Goal: Information Seeking & Learning: Learn about a topic

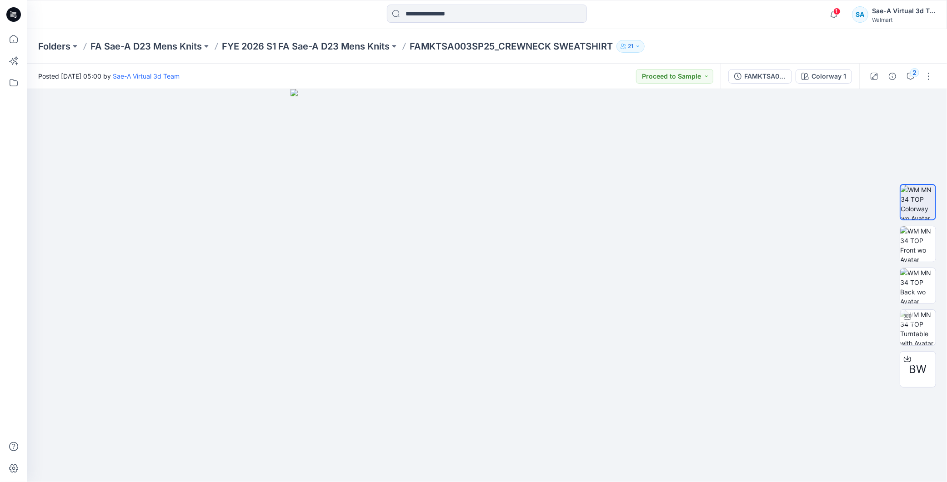
click at [10, 11] on icon at bounding box center [13, 14] width 15 height 15
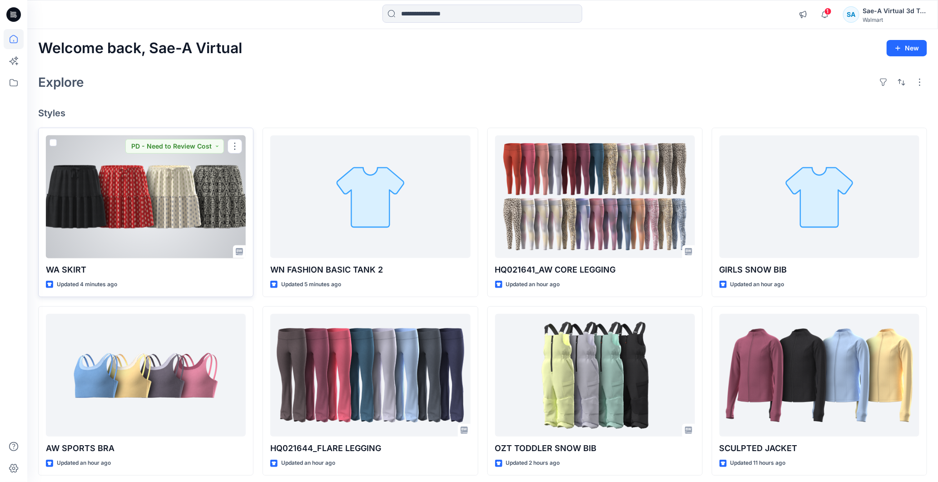
click at [177, 160] on div at bounding box center [146, 196] width 200 height 123
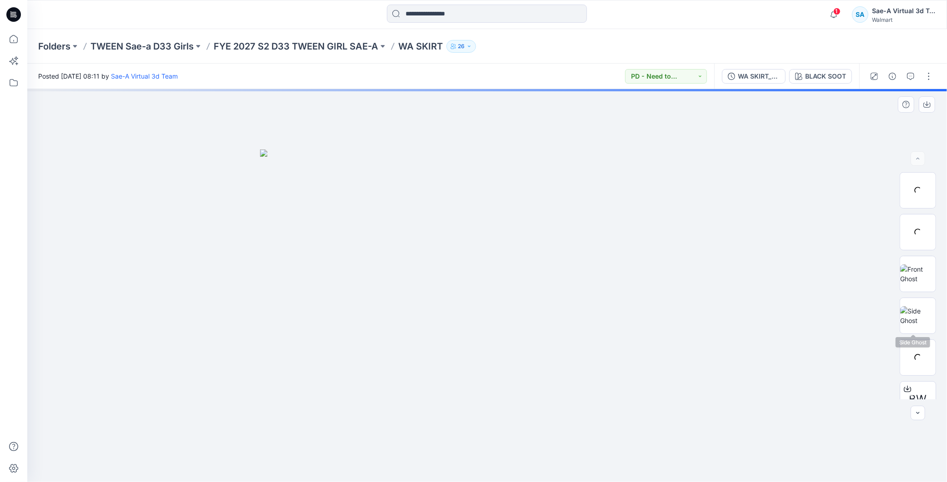
scroll to position [60, 0]
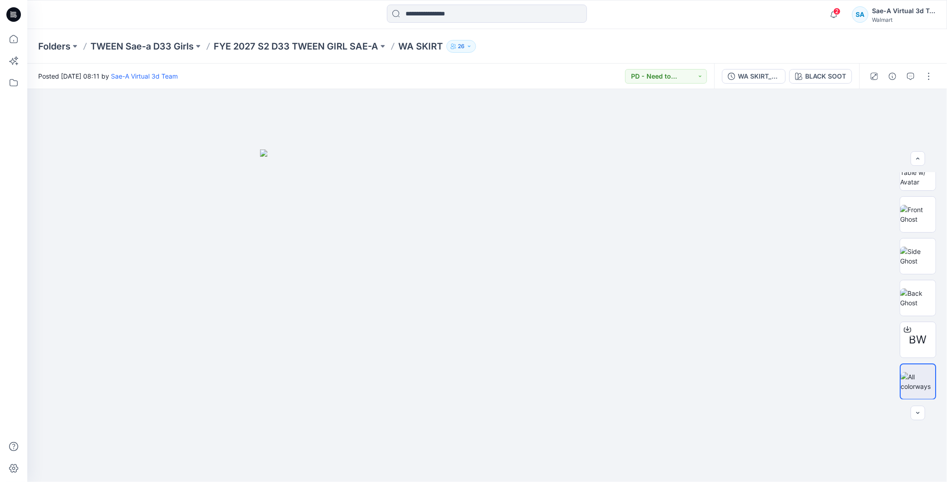
click at [457, 14] on div "2 Notifications Your style HQ021641_AW CORE LEGGING has been updated with HQ021…" at bounding box center [879, 15] width 111 height 20
click at [457, 11] on icon "button" at bounding box center [833, 14] width 17 height 18
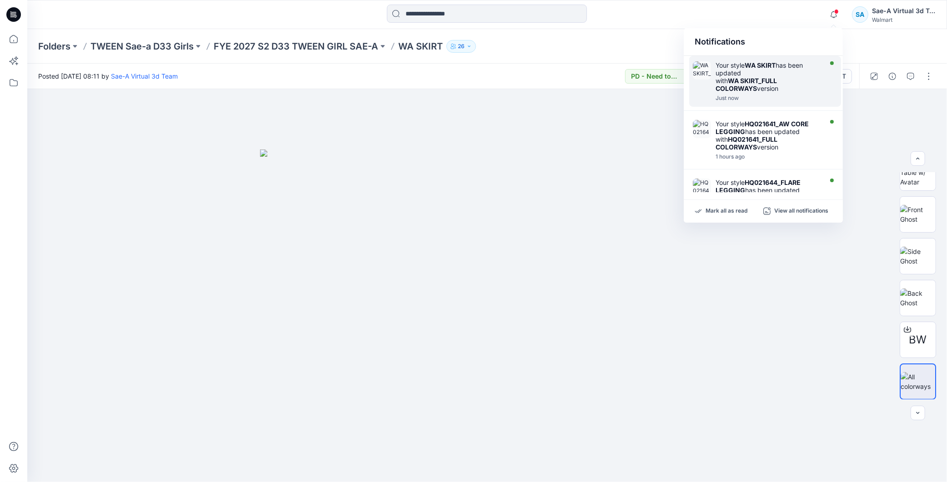
click at [457, 85] on div "Your style WA SKIRT has been updated with WA SKIRT_FULL COLORWAYS version" at bounding box center [767, 76] width 105 height 31
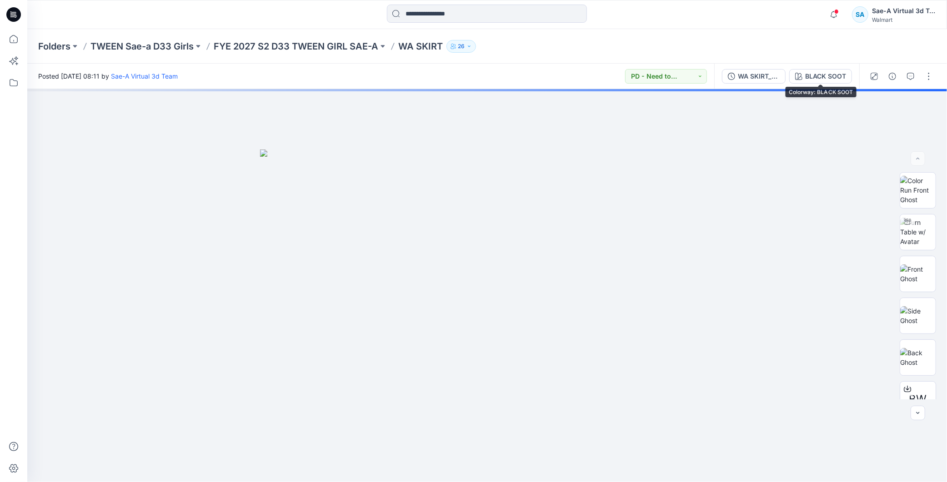
click at [457, 67] on div "WA SKIRT_FULL COLORWAYS BLACK SOOT" at bounding box center [786, 76] width 145 height 25
click at [457, 73] on div "WA SKIRT_FULL COLORWAYS" at bounding box center [759, 76] width 42 height 10
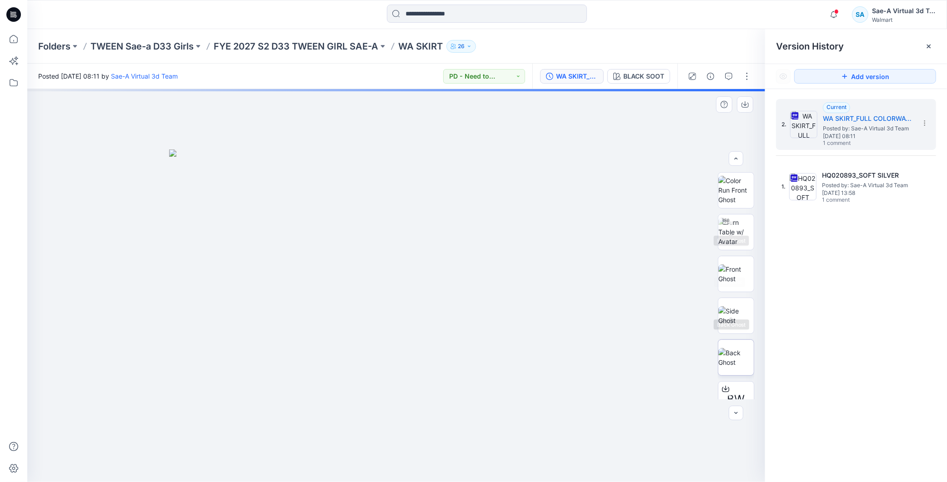
scroll to position [60, 0]
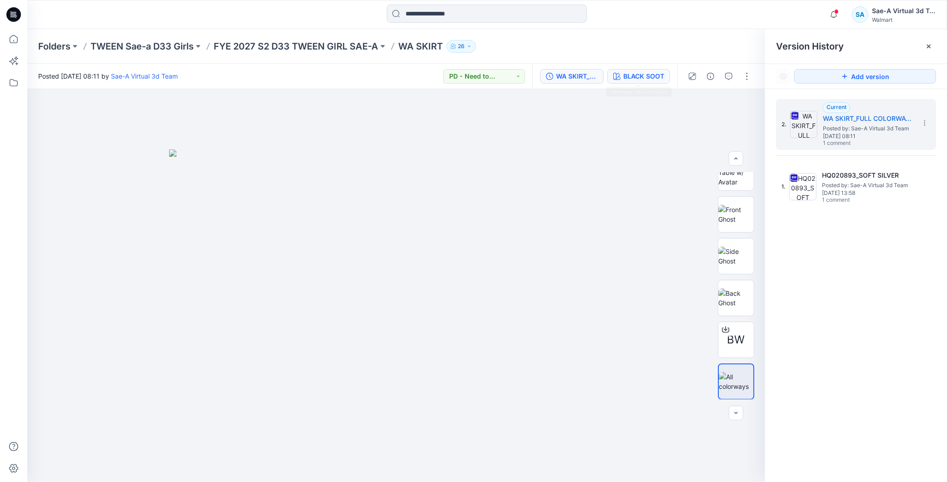
click at [457, 79] on div "BLACK SOOT" at bounding box center [643, 76] width 41 height 10
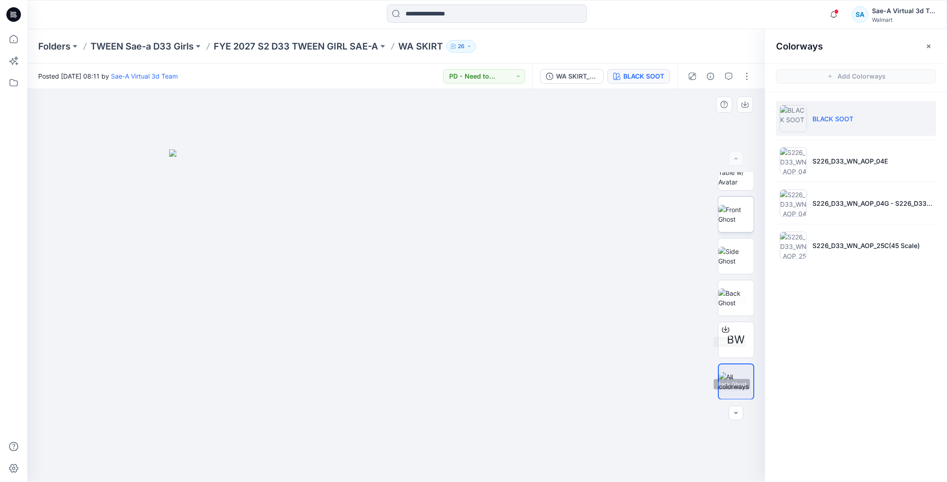
scroll to position [0, 0]
click at [457, 255] on ul "BLACK SOOT S226_D33_WN_AOP_04E S226_D33_WN_AOP_04G - S226_D33_WN_AOP_04J S226_D…" at bounding box center [856, 182] width 182 height 180
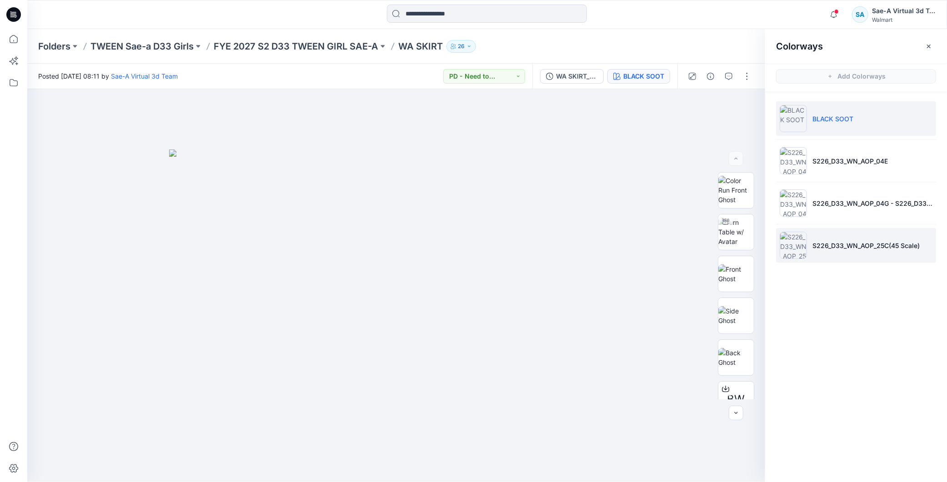
click at [457, 253] on li "S226_D33_WN_AOP_25C(45 Scale)" at bounding box center [856, 245] width 160 height 35
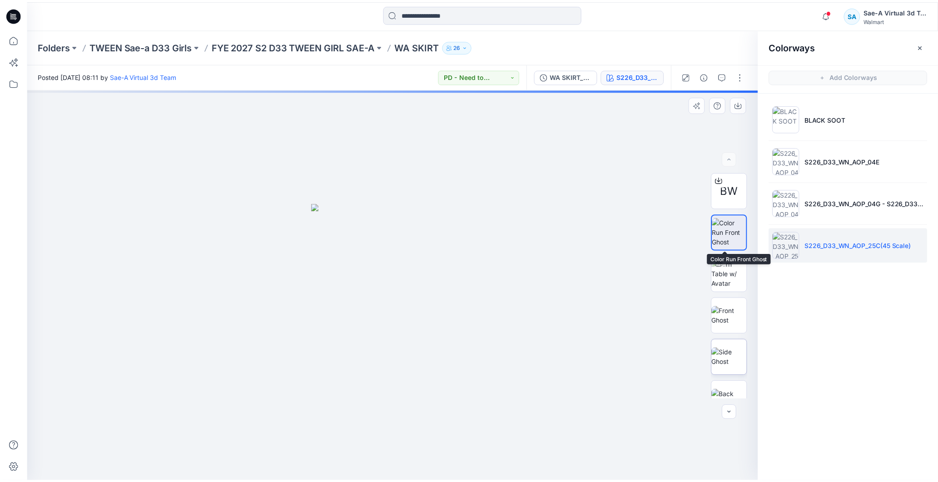
scroll to position [60, 0]
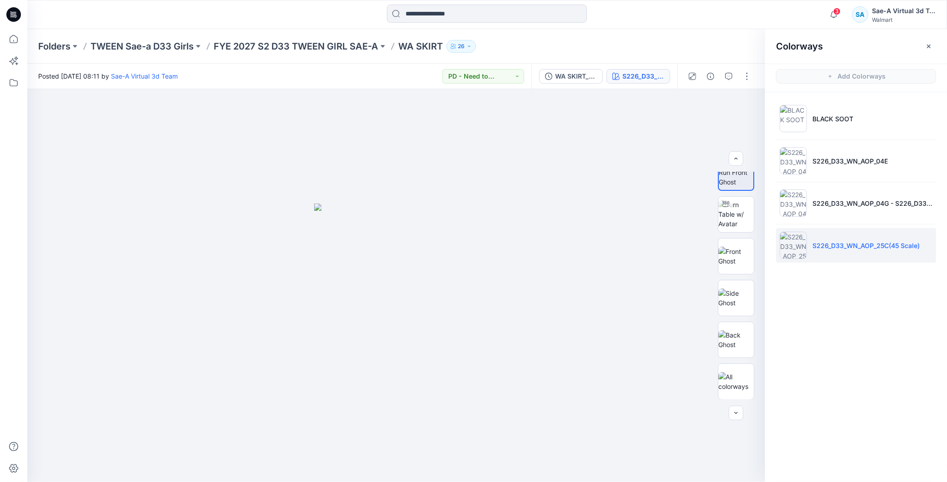
click at [12, 20] on icon at bounding box center [13, 14] width 15 height 15
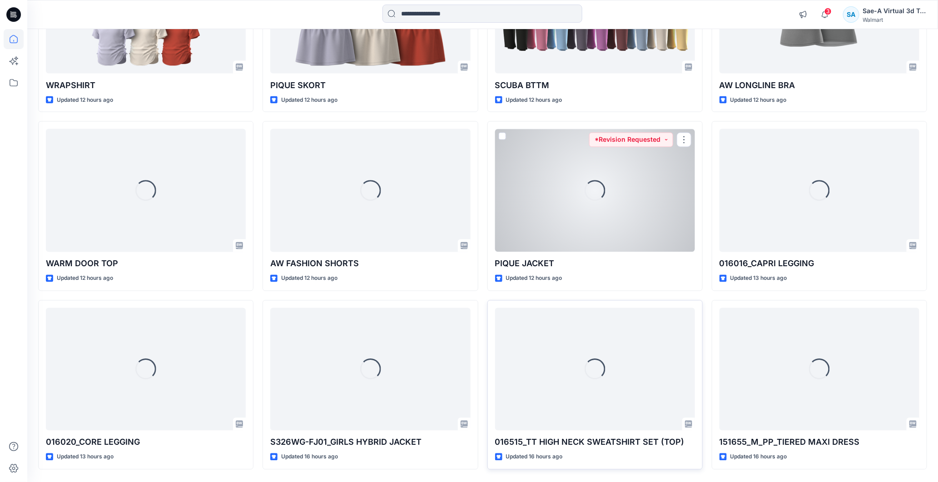
scroll to position [752, 0]
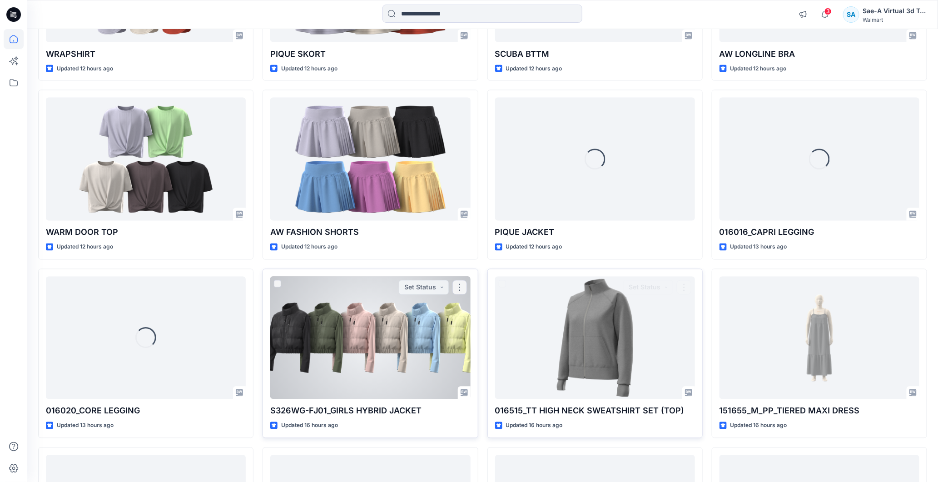
click at [353, 255] on div at bounding box center [370, 338] width 200 height 123
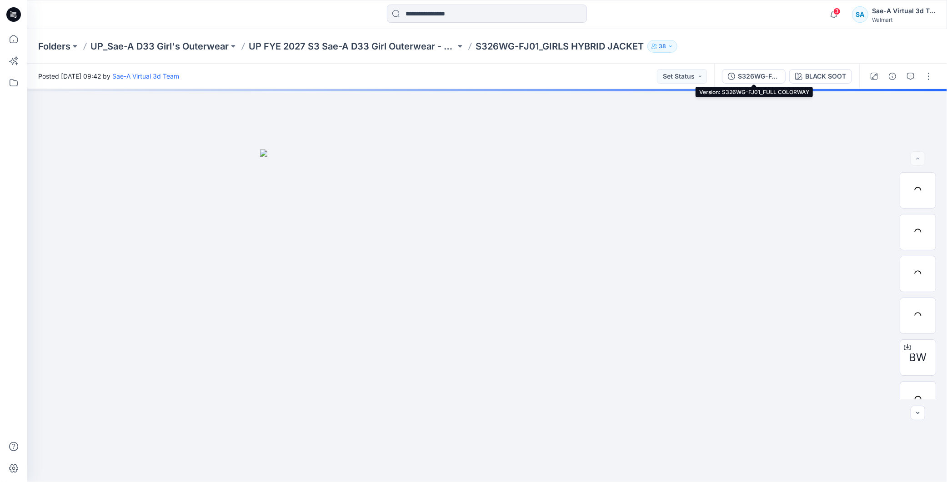
drag, startPoint x: 764, startPoint y: 71, endPoint x: 793, endPoint y: 78, distance: 29.9
click at [457, 71] on div "S326WG-FJ01_FULL COLORWAY" at bounding box center [759, 76] width 42 height 10
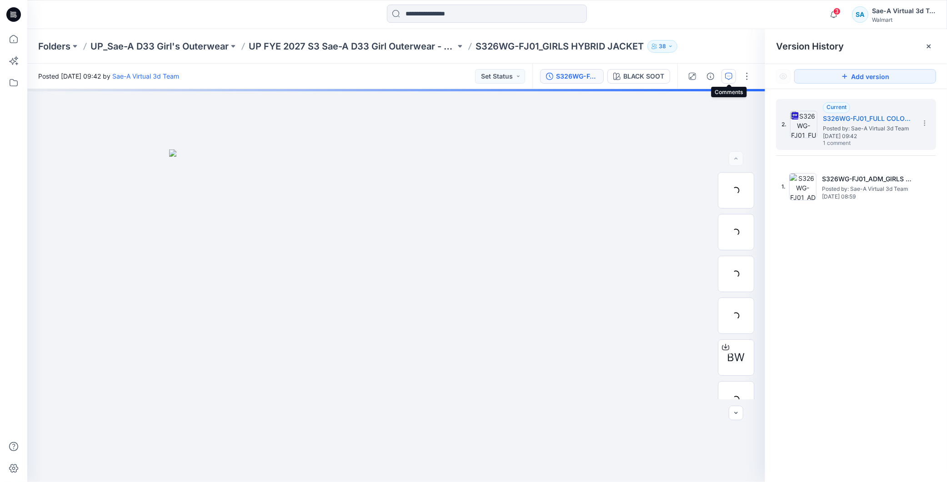
click at [457, 75] on button "button" at bounding box center [728, 76] width 15 height 15
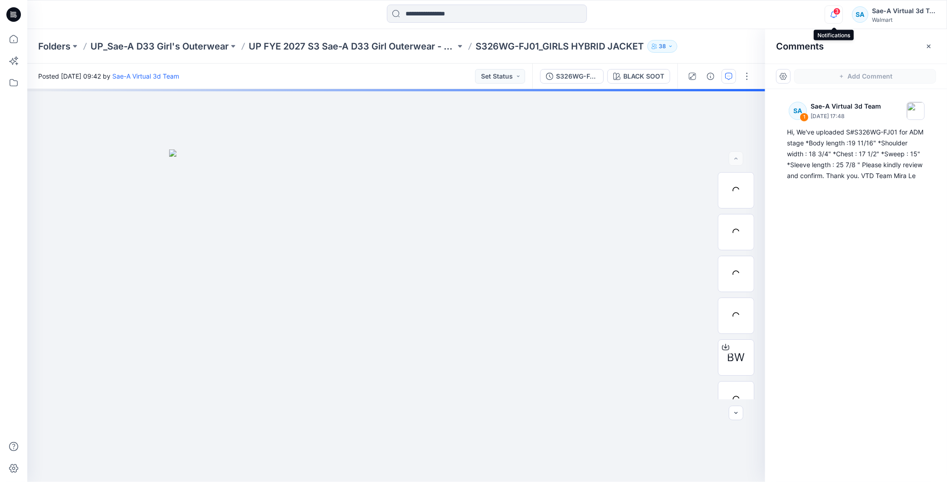
click at [457, 10] on icon "button" at bounding box center [833, 14] width 17 height 18
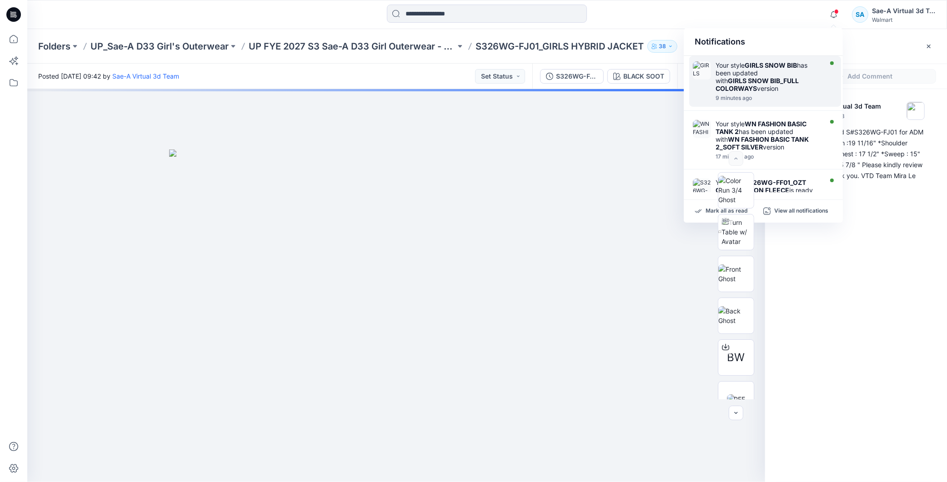
click at [457, 75] on div "Your style GIRLS SNOW BIB has been updated with GIRLS SNOW BIB_FULL COLORWAYS v…" at bounding box center [767, 76] width 105 height 31
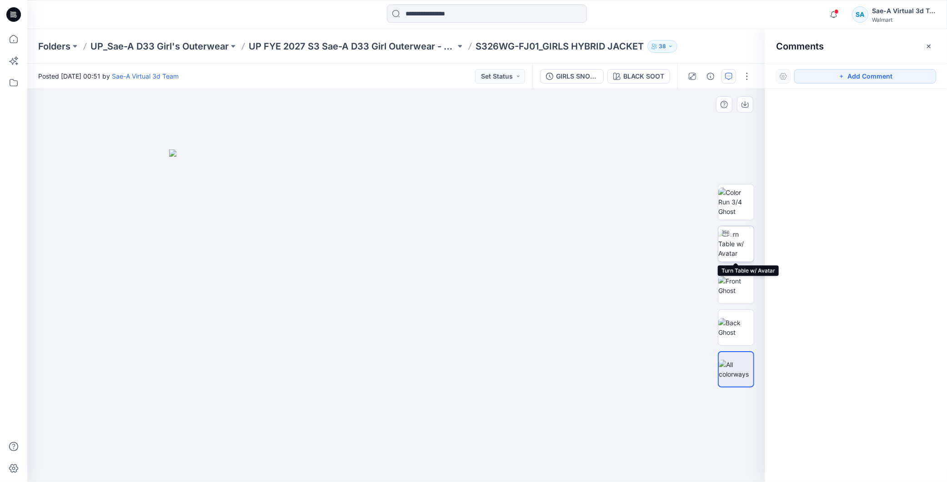
click at [457, 239] on img at bounding box center [735, 243] width 35 height 29
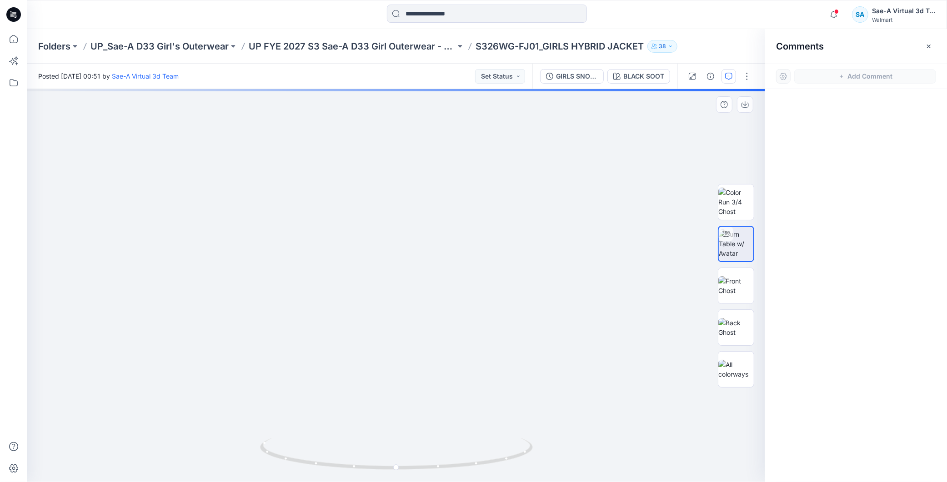
drag, startPoint x: 530, startPoint y: 225, endPoint x: 556, endPoint y: 116, distance: 112.6
drag, startPoint x: 526, startPoint y: 143, endPoint x: 538, endPoint y: 65, distance: 78.6
drag, startPoint x: 511, startPoint y: 455, endPoint x: 775, endPoint y: 210, distance: 360.2
click at [457, 255] on div at bounding box center [396, 285] width 738 height 393
click at [457, 71] on button "button" at bounding box center [710, 76] width 15 height 15
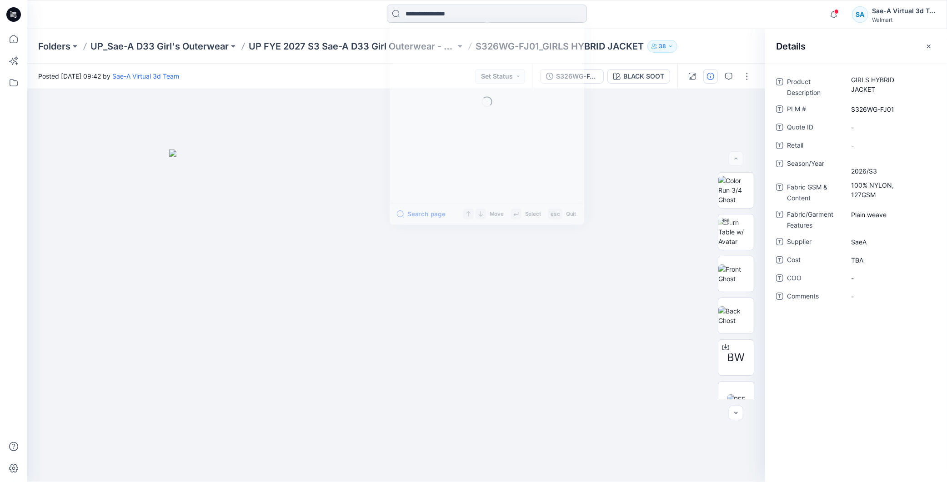
click at [435, 13] on input at bounding box center [487, 14] width 200 height 18
paste input "******"
type input "******"
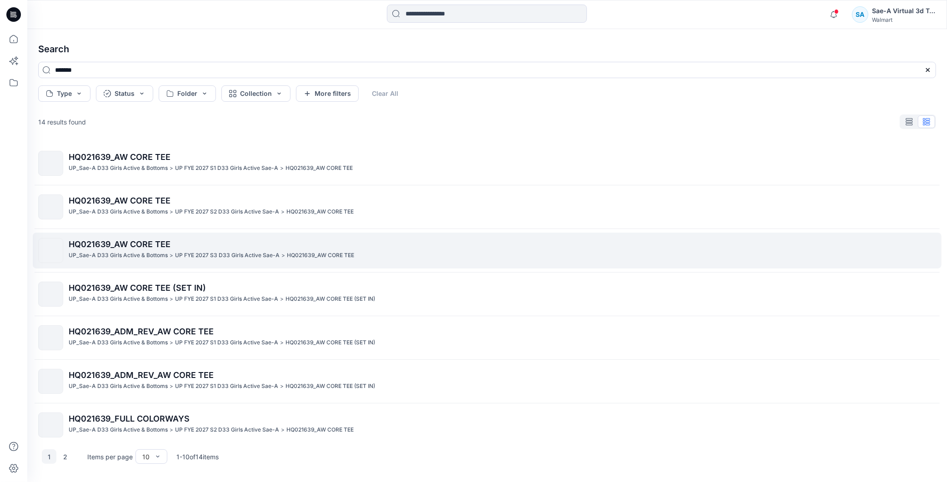
click at [235, 255] on div "HQ021639_AW CORE TEE UP_Sae-A D33 Girls Active & Bottoms > UP FYE 2027 S3 D33 G…" at bounding box center [502, 250] width 867 height 25
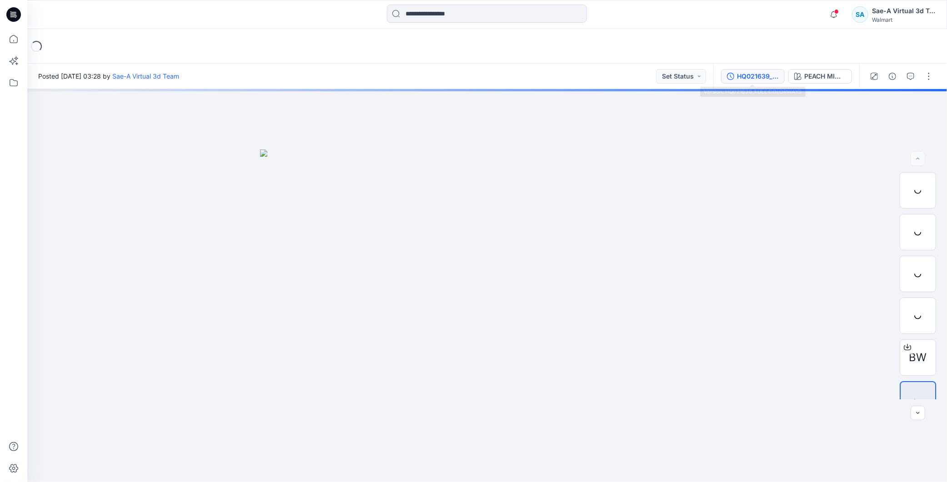
click at [457, 80] on div "HQ021639_FULL COLORWAYS" at bounding box center [758, 76] width 42 height 10
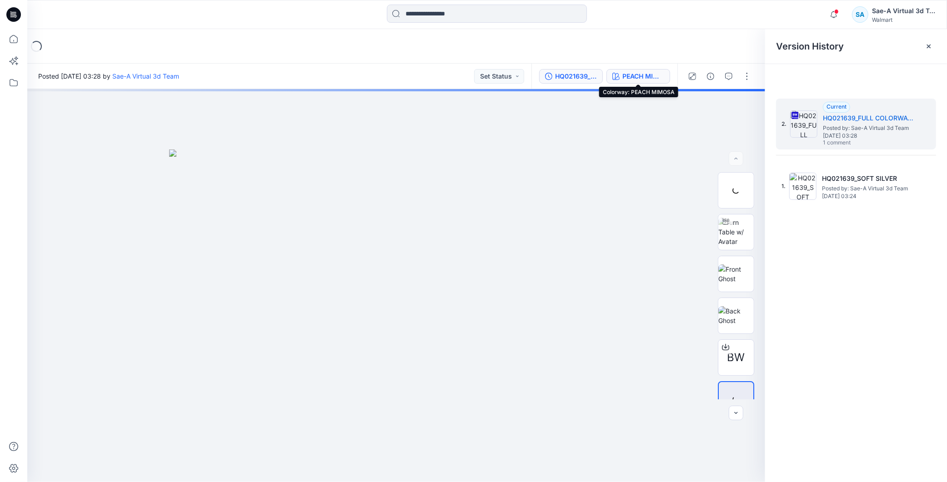
click at [457, 75] on div "PEACH MIMOSA" at bounding box center [643, 76] width 42 height 10
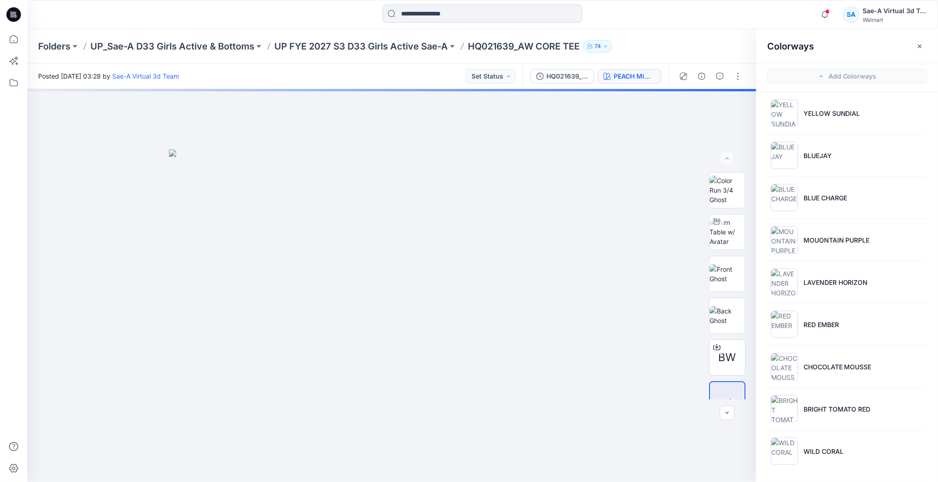
scroll to position [3, 0]
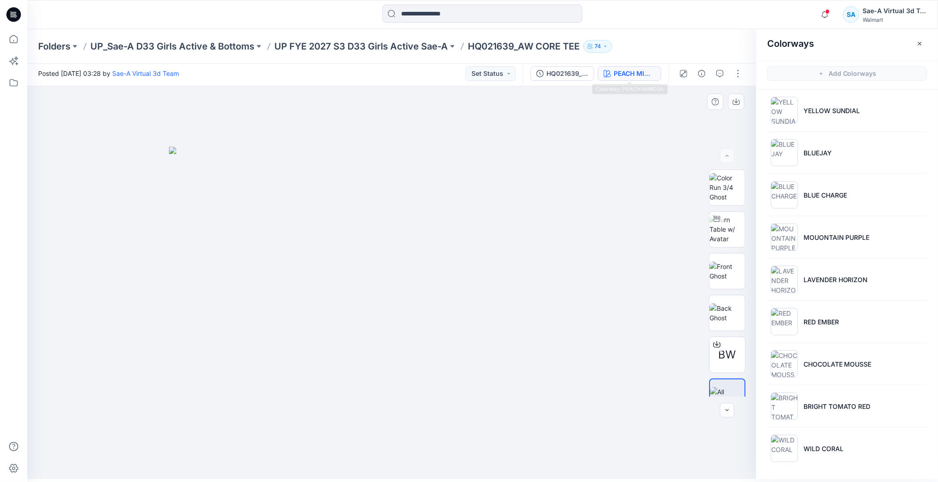
click at [457, 255] on img at bounding box center [396, 313] width 454 height 333
click at [219, 48] on p "UP_Sae-A D33 Girls Active & Bottoms" at bounding box center [172, 46] width 164 height 13
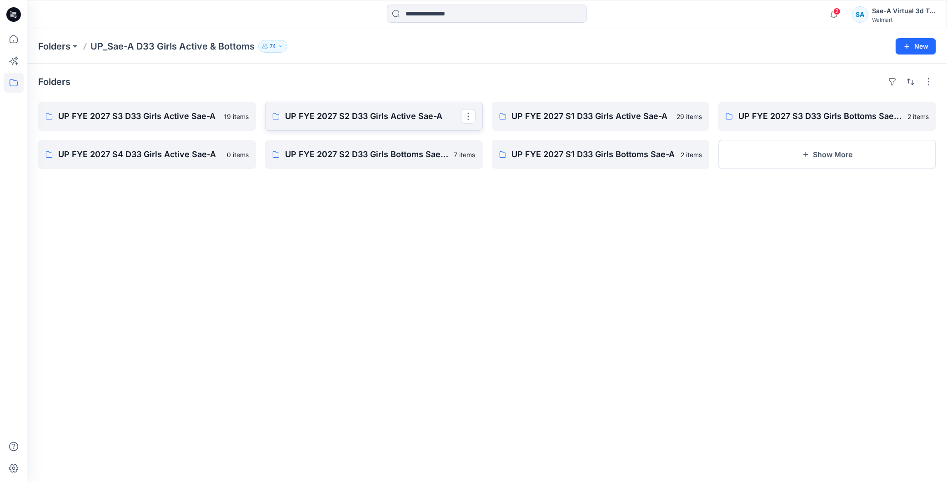
click at [335, 120] on p "UP FYE 2027 S2 D33 Girls Active Sae-A" at bounding box center [373, 116] width 176 height 13
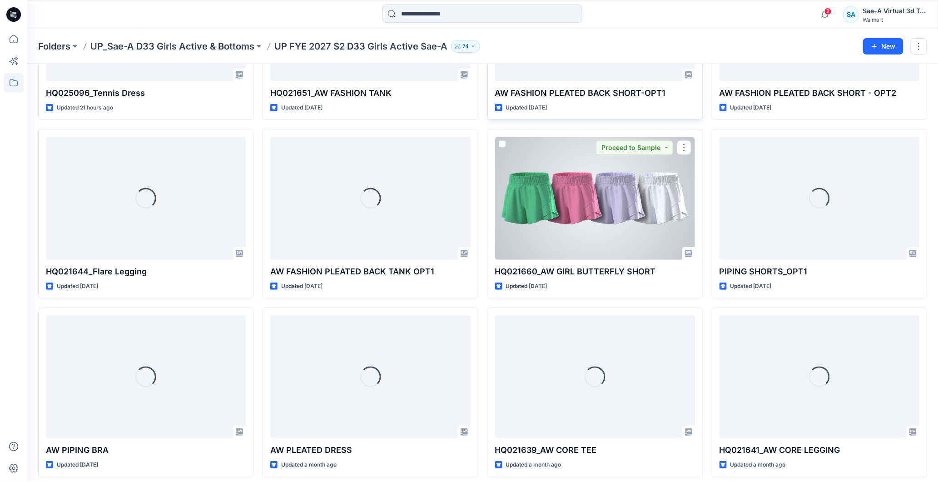
scroll to position [190, 0]
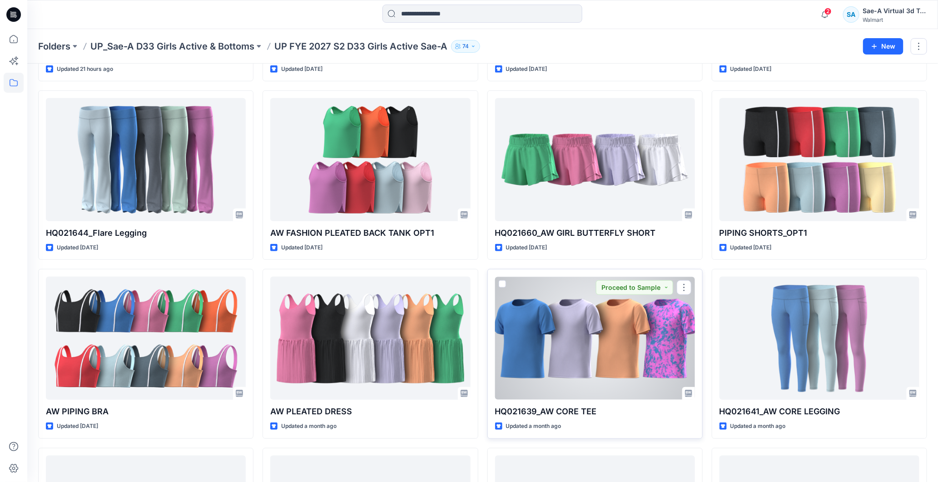
click at [457, 255] on div at bounding box center [595, 338] width 200 height 123
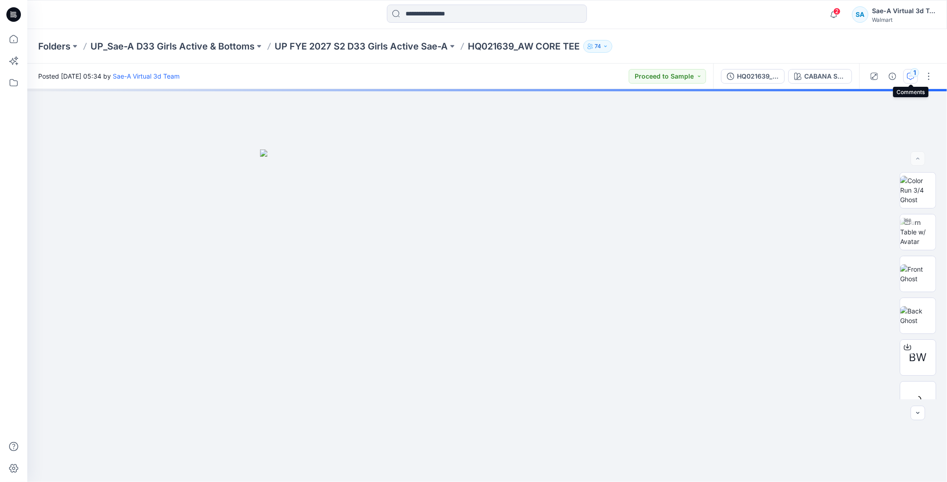
click at [457, 75] on div "1" at bounding box center [914, 72] width 9 height 9
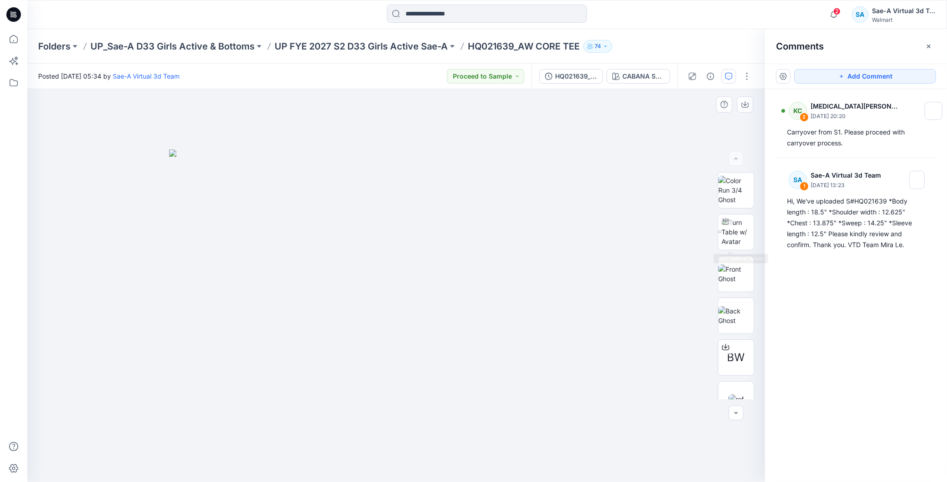
scroll to position [50, 0]
